Goal: Information Seeking & Learning: Check status

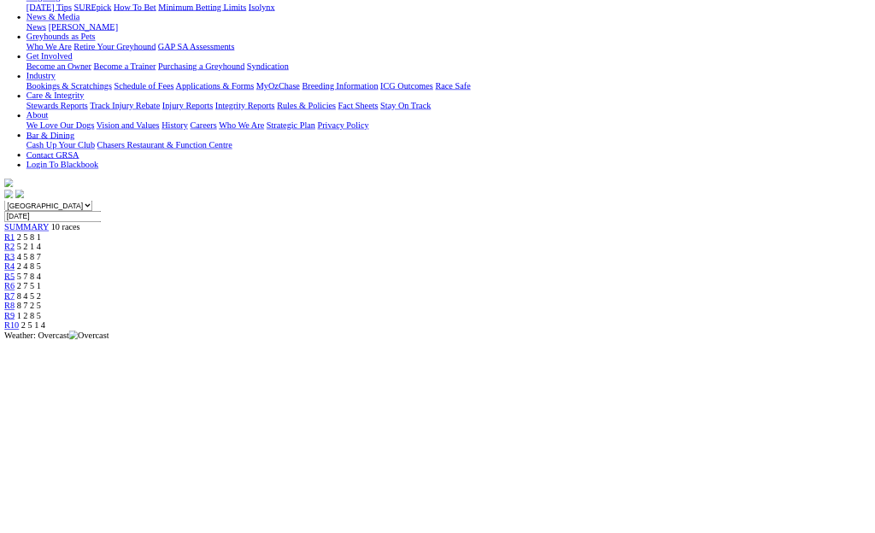
click at [23, 486] on span "R9" at bounding box center [15, 493] width 16 height 15
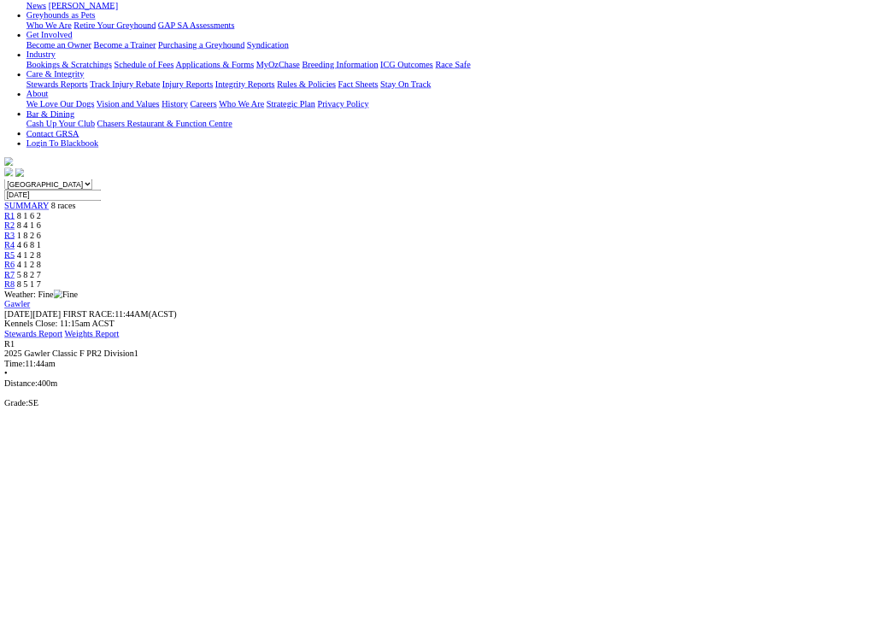
scroll to position [277, 0]
click at [296, 530] on div "R1 2025 Gawler Classic F PR2 Division1 Time: 11:44am • Distance: 400m Grade: SE…" at bounding box center [437, 630] width 861 height 200
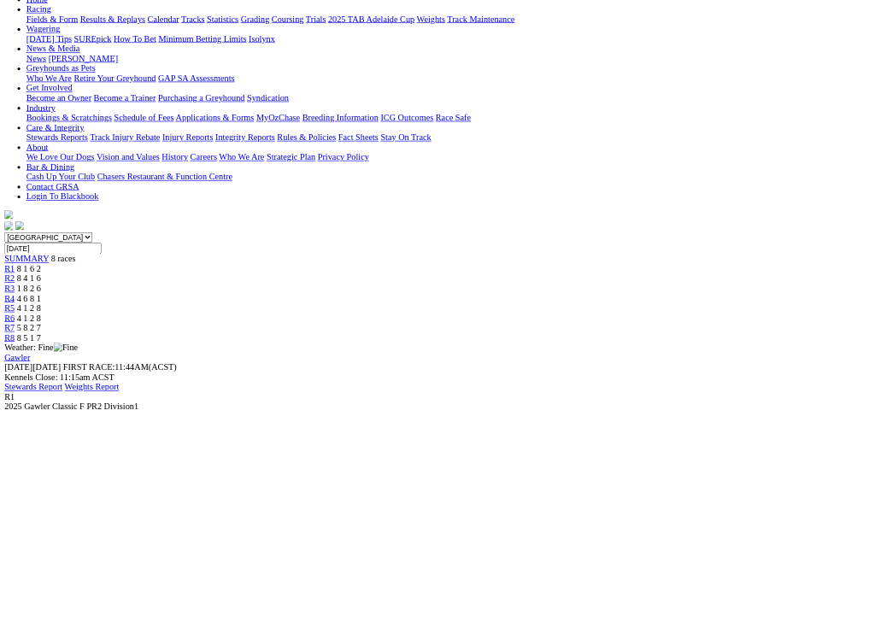
scroll to position [160, 0]
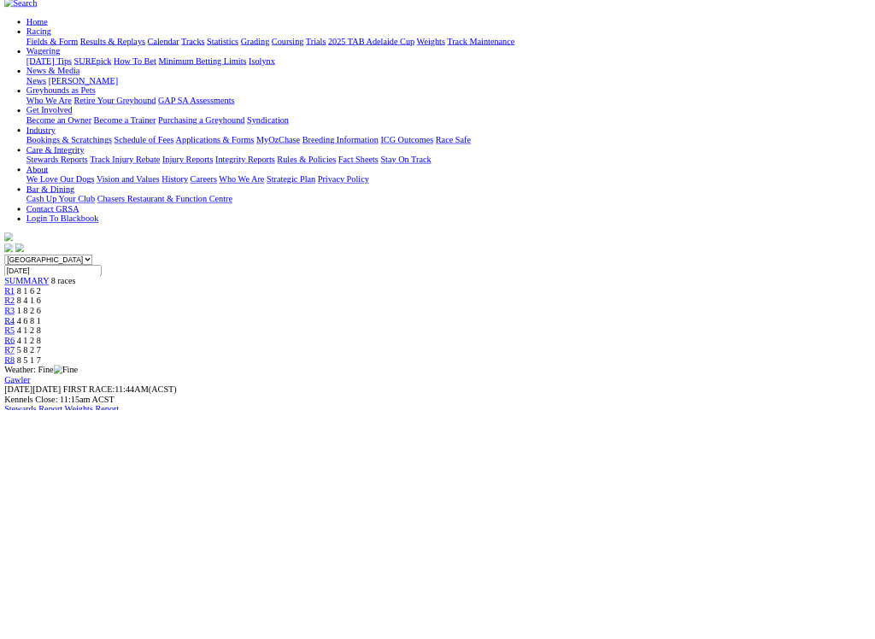
click at [23, 462] on link "R2" at bounding box center [15, 469] width 16 height 15
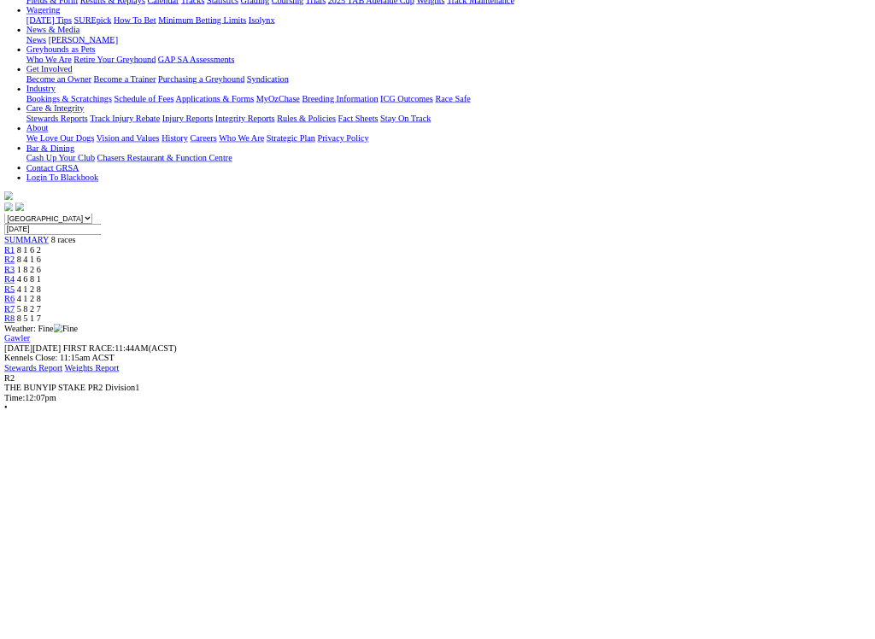
scroll to position [221, 0]
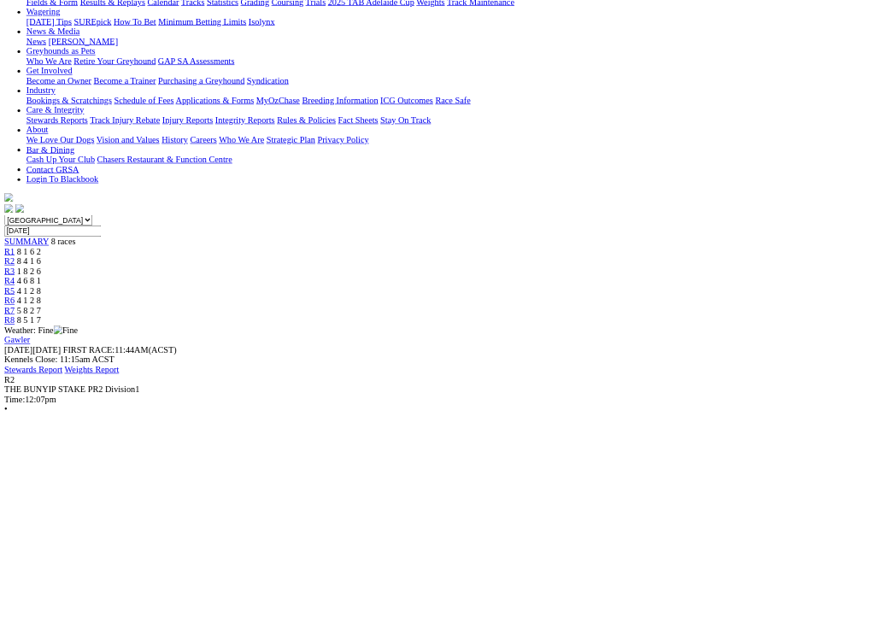
click at [64, 416] on span "1 8 2 6" at bounding box center [45, 423] width 38 height 15
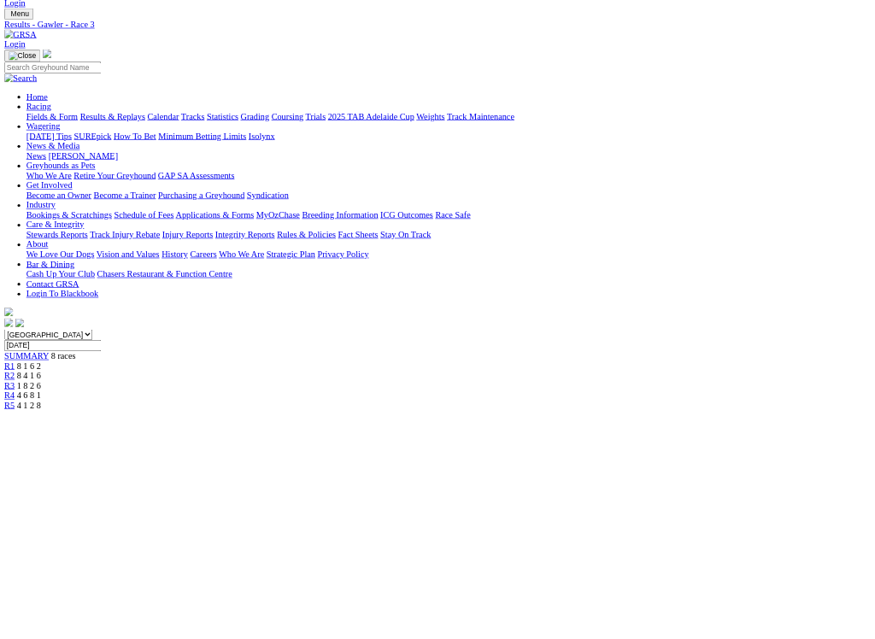
scroll to position [48, 0]
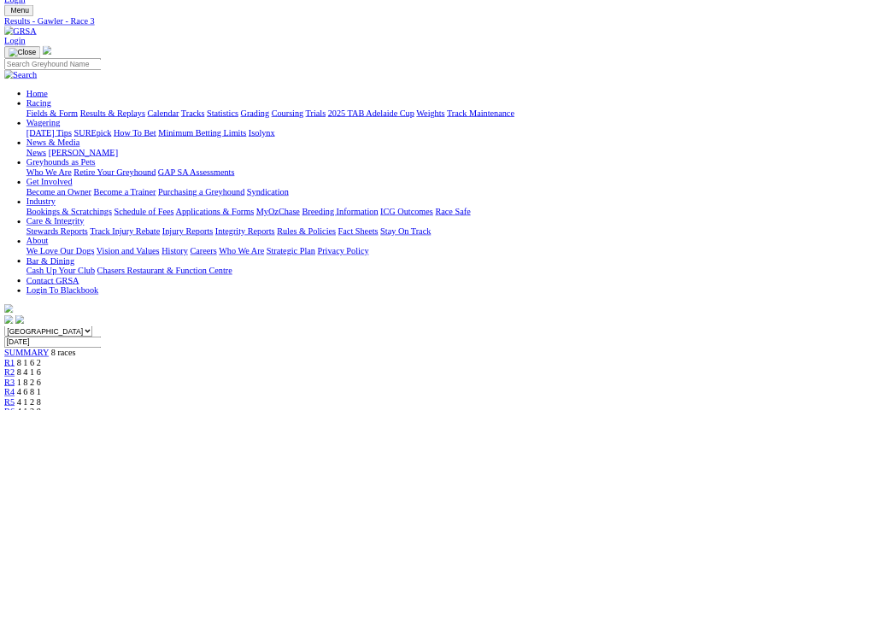
click at [467, 532] on div "R4 4 6 8 1" at bounding box center [437, 612] width 861 height 15
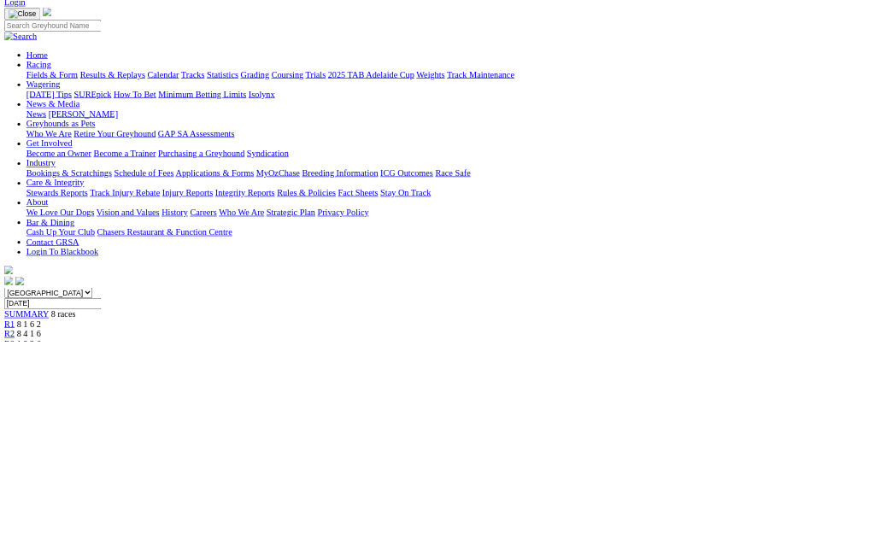
scroll to position [88, 0]
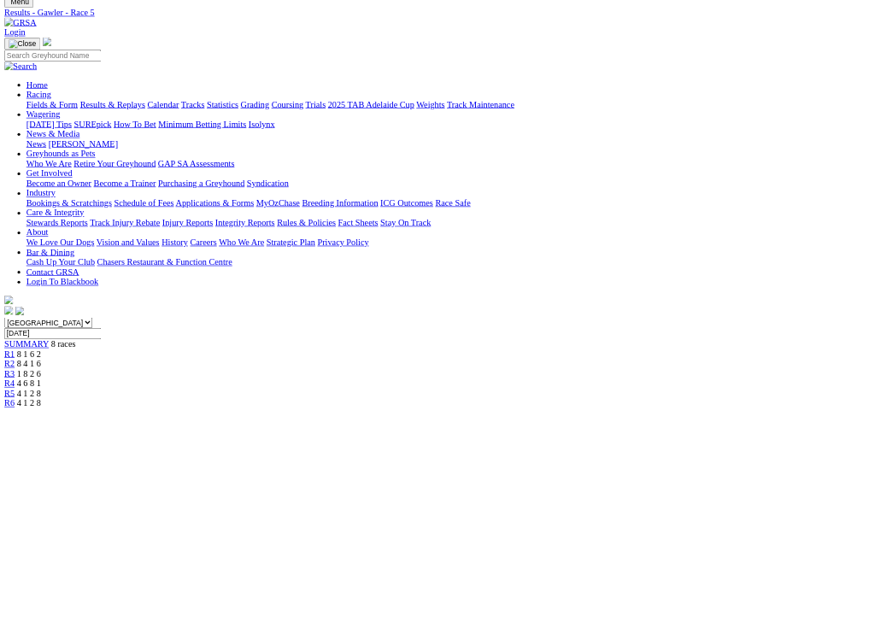
scroll to position [66, 0]
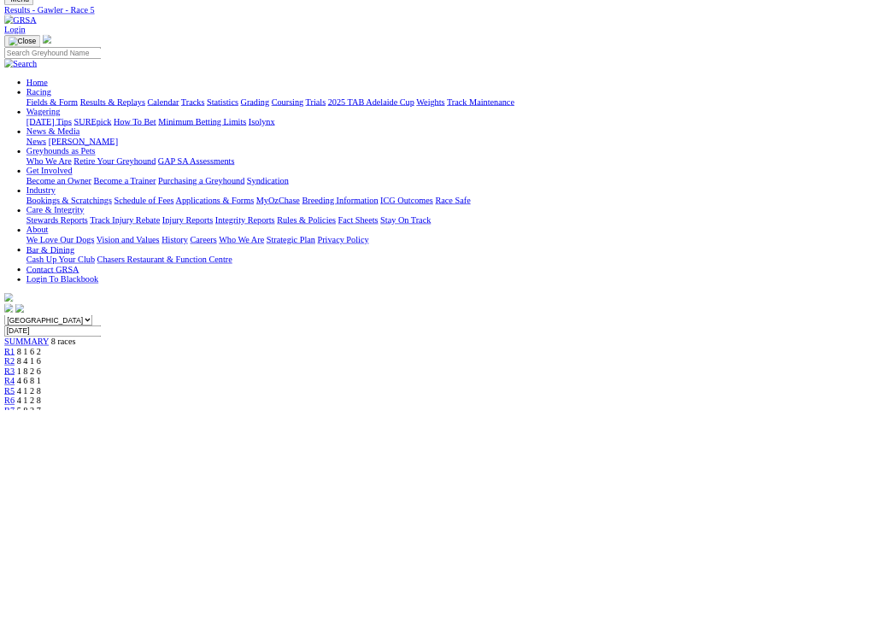
click at [23, 532] on link "R6" at bounding box center [15, 625] width 16 height 15
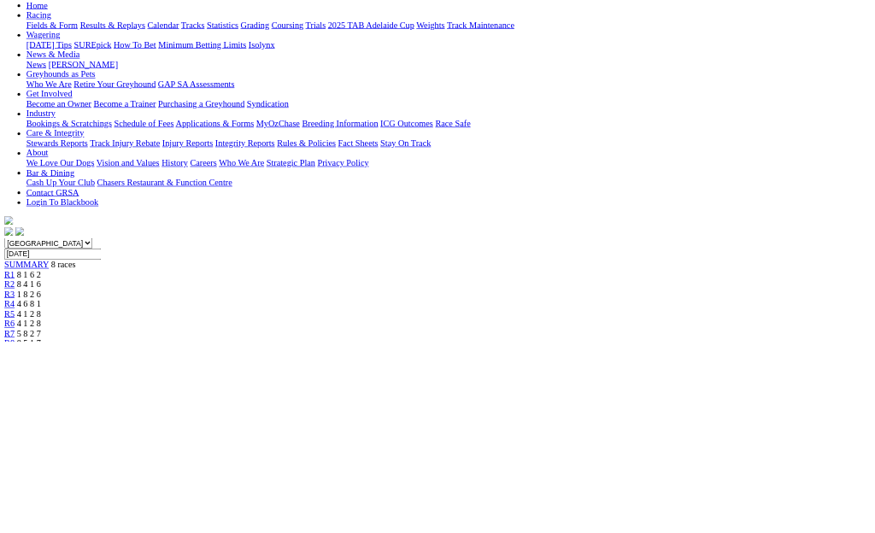
scroll to position [165, 0]
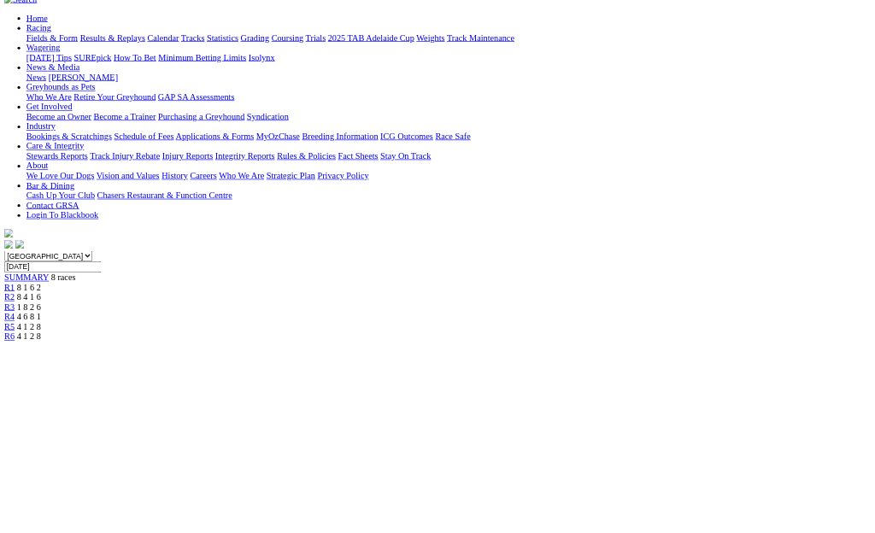
click at [64, 532] on span "5 8 2 7" at bounding box center [45, 541] width 38 height 15
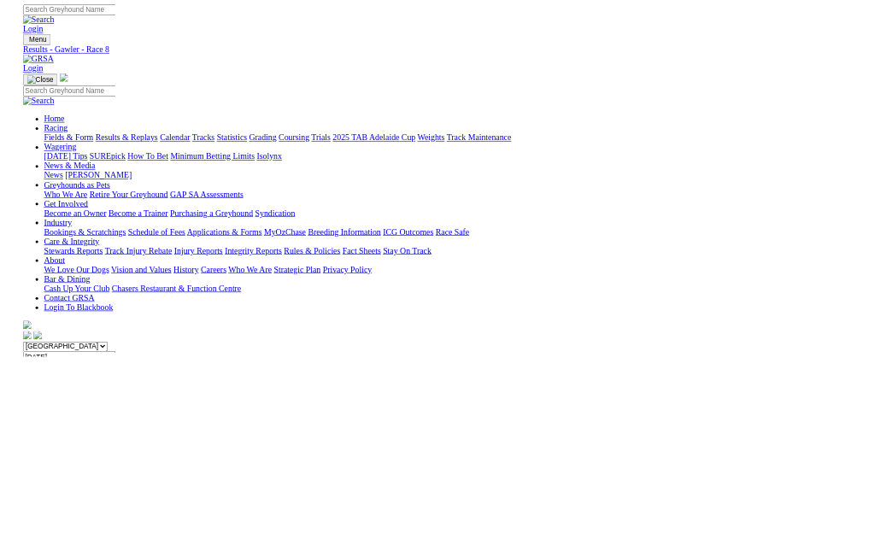
scroll to position [617, 0]
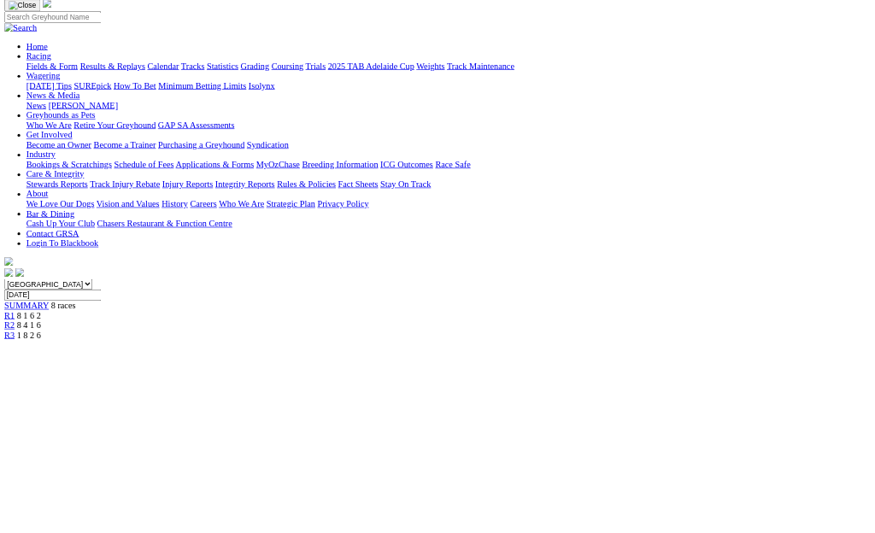
scroll to position [0, 0]
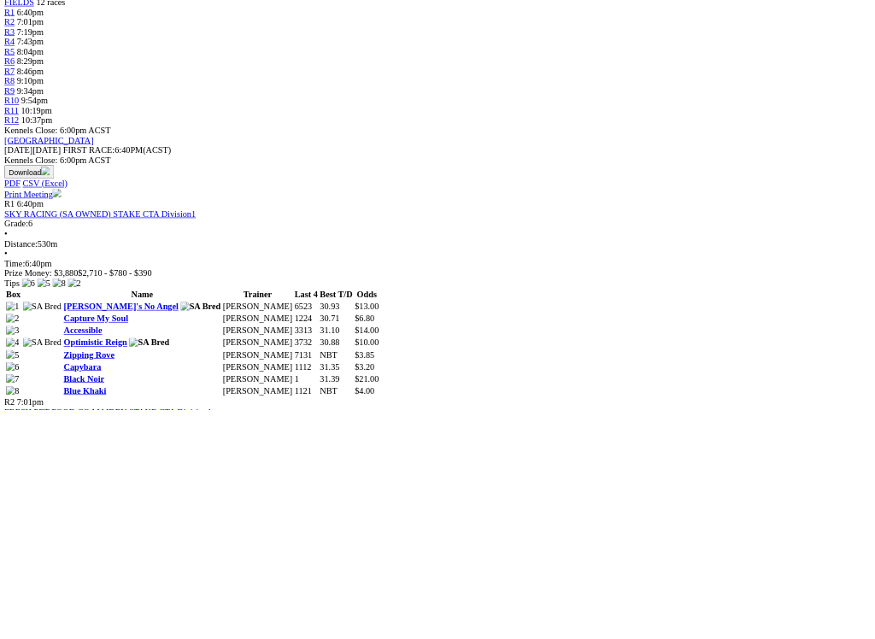
scroll to position [598, 0]
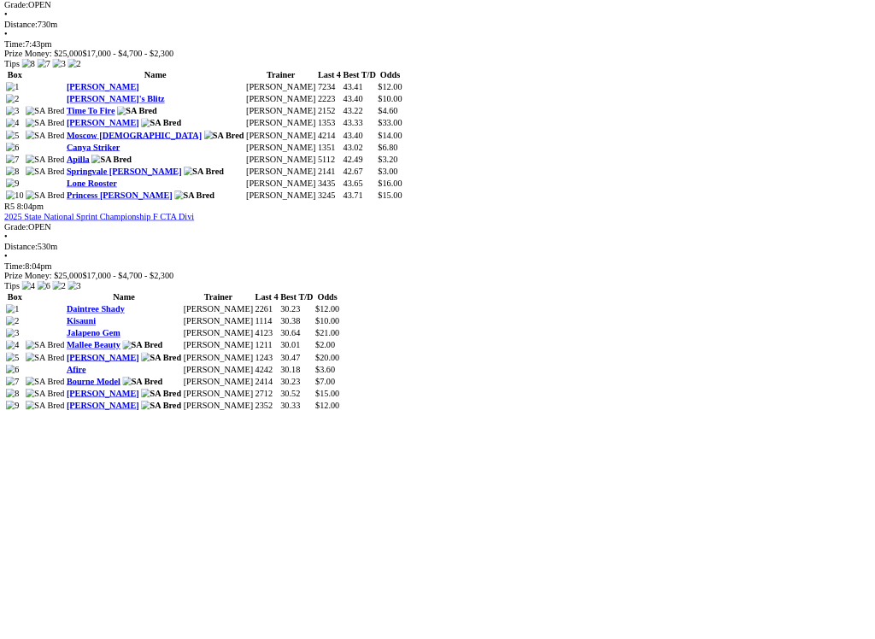
scroll to position [1770, 0]
